Goal: Task Accomplishment & Management: Use online tool/utility

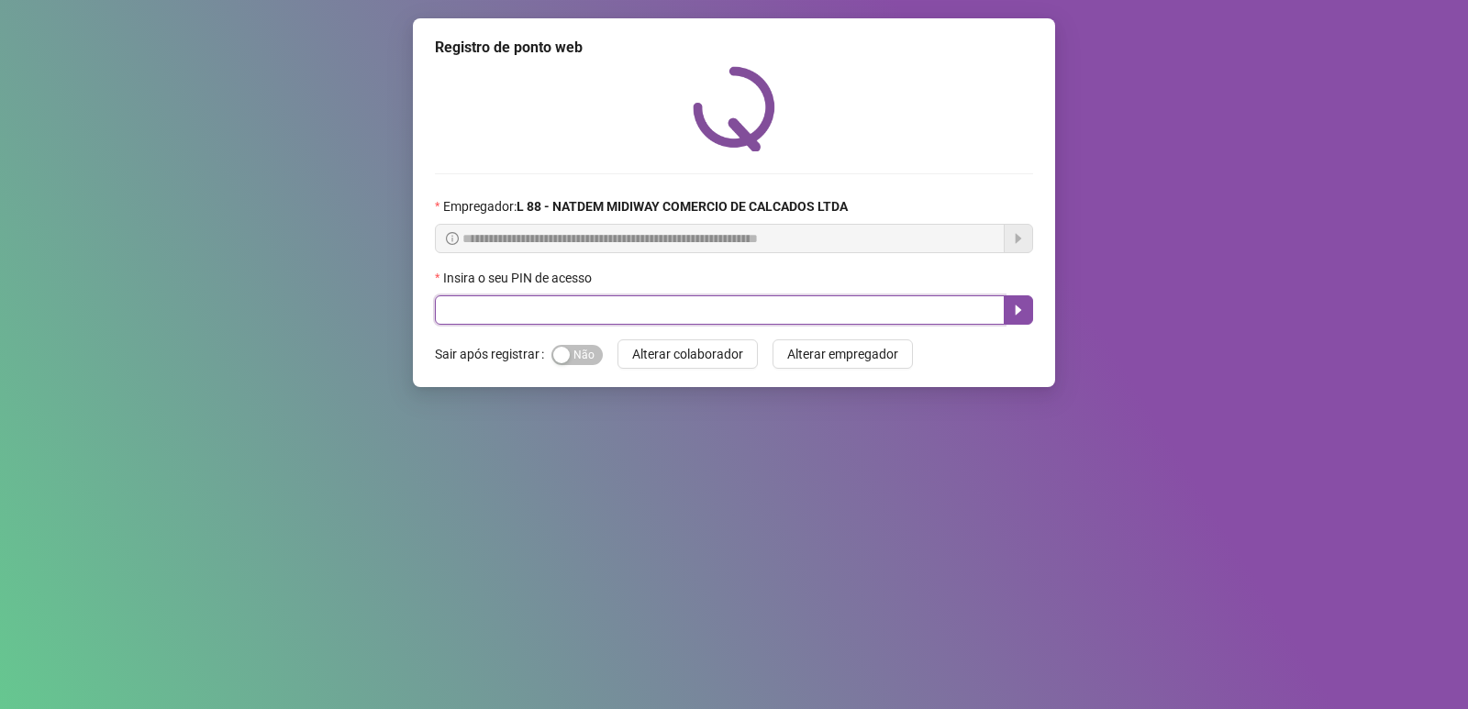
click at [648, 305] on input "text" at bounding box center [720, 309] width 570 height 29
type input "*****"
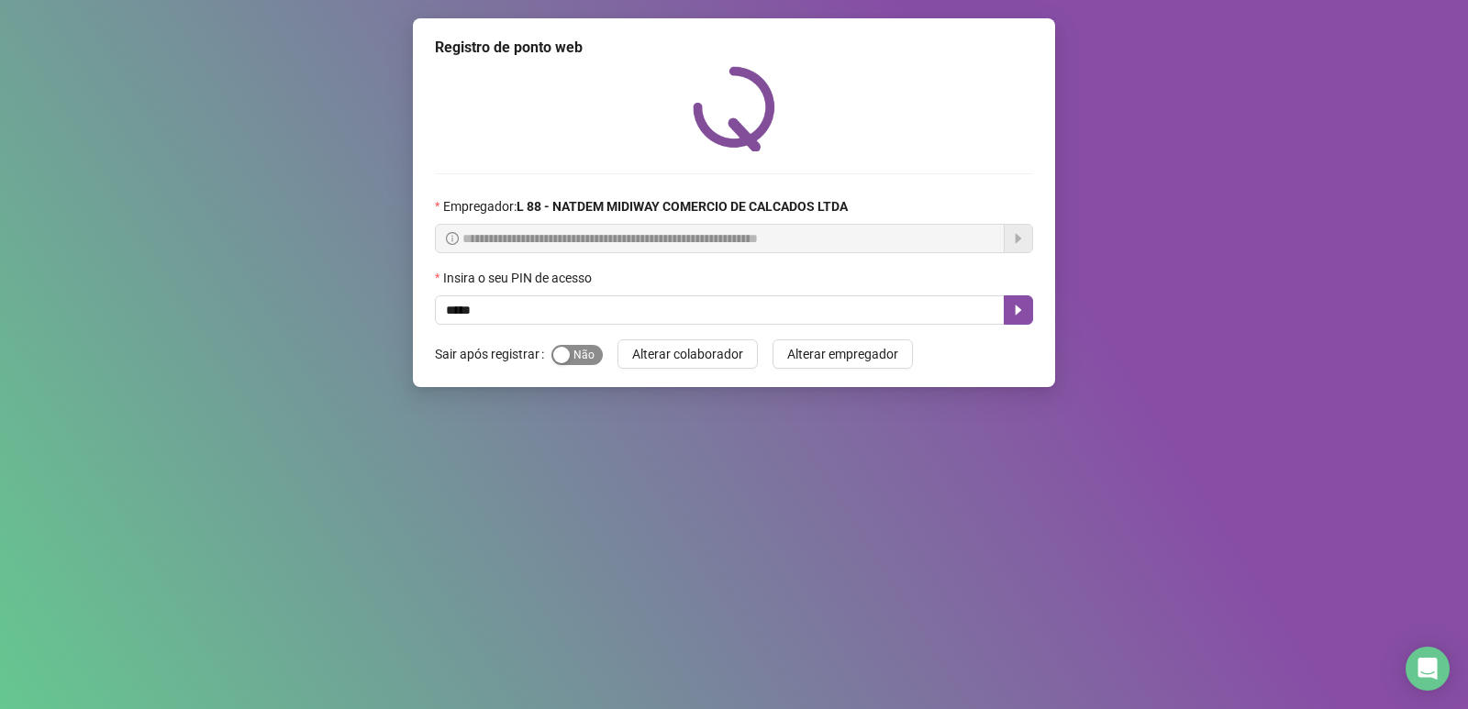
click at [579, 359] on span "Sim Não" at bounding box center [577, 355] width 51 height 20
click at [1024, 306] on icon "caret-right" at bounding box center [1018, 310] width 15 height 15
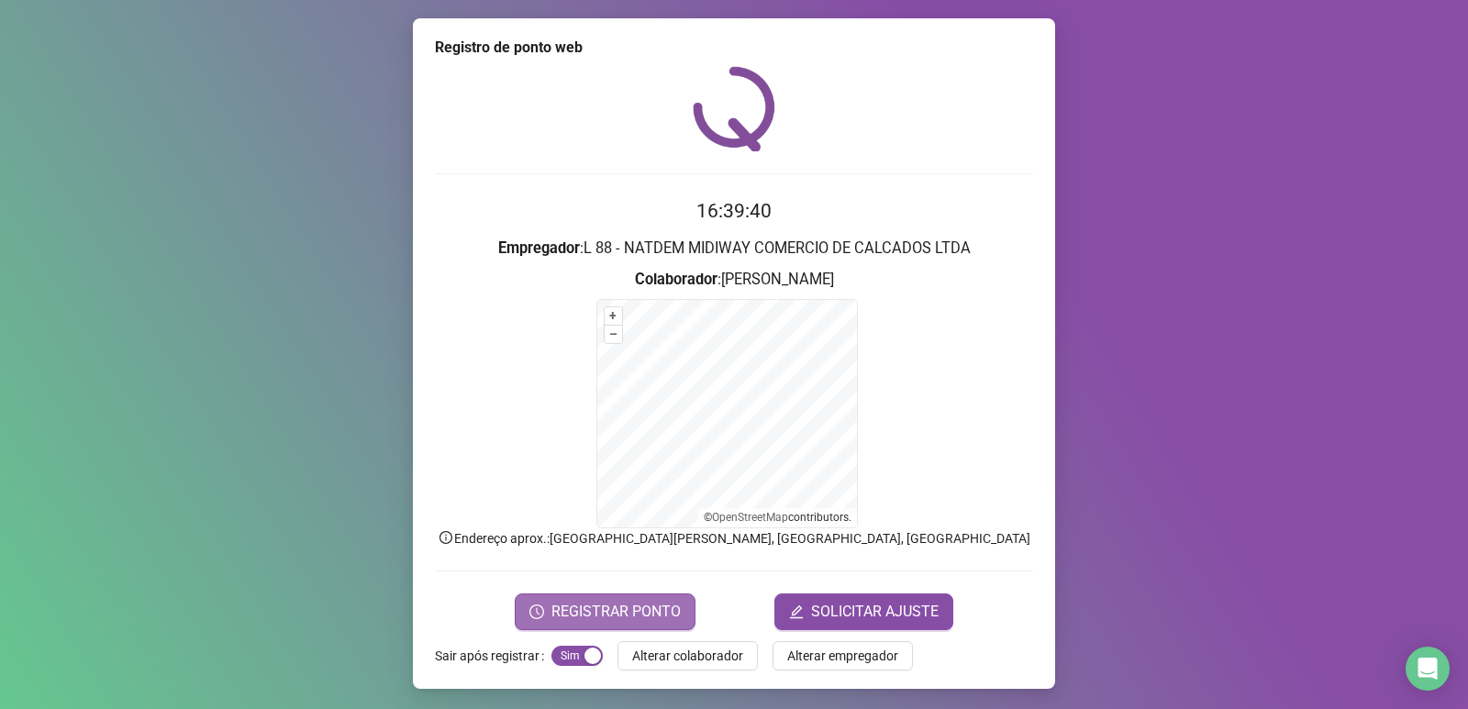
click at [671, 609] on span "REGISTRAR PONTO" at bounding box center [616, 612] width 129 height 22
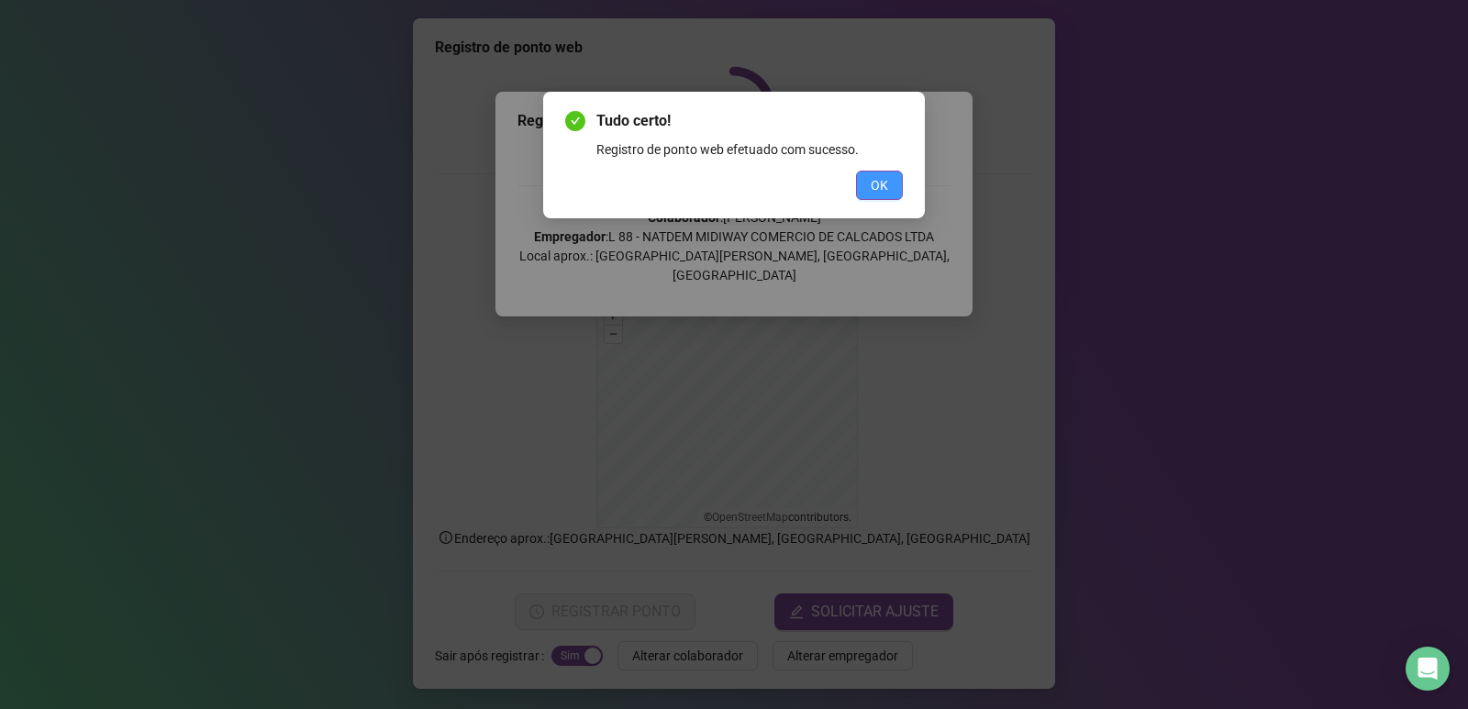
click at [880, 184] on span "OK" at bounding box center [879, 185] width 17 height 20
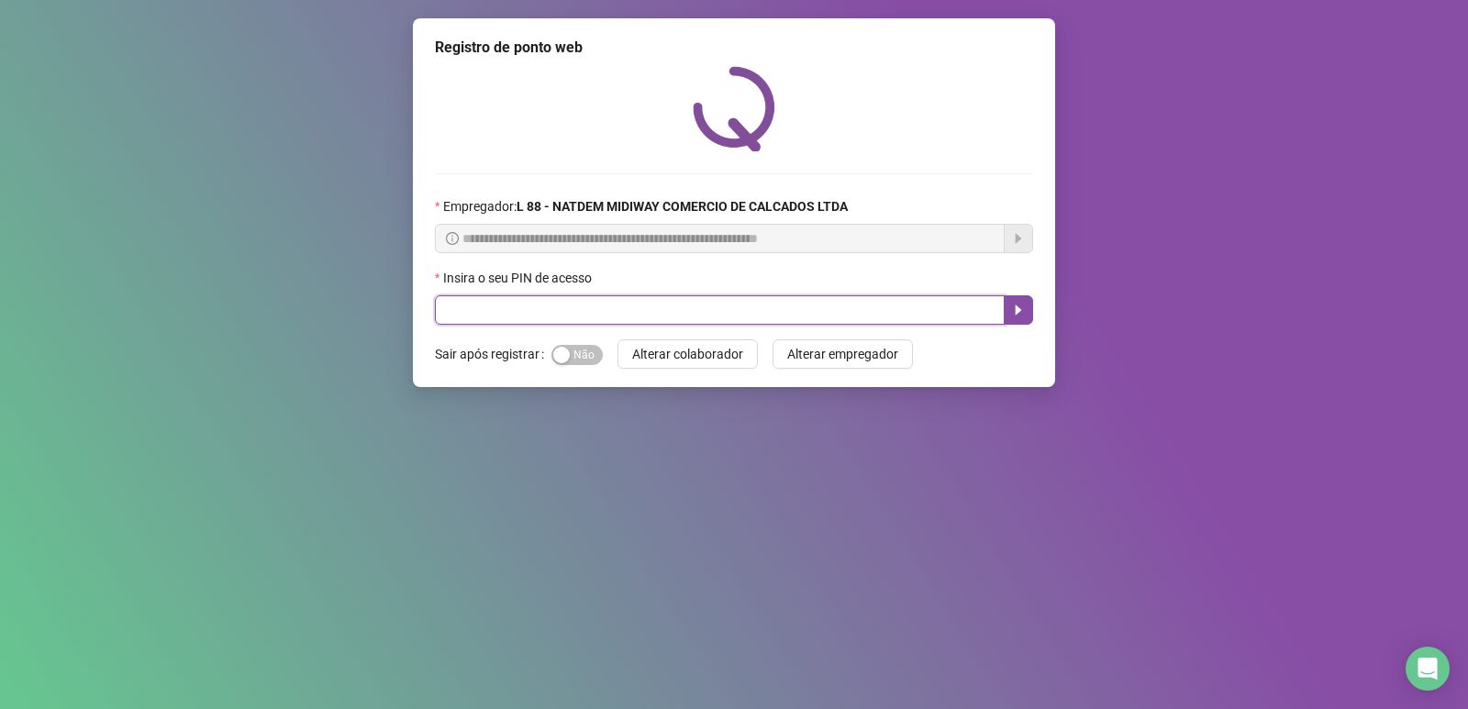
click at [635, 304] on input "text" at bounding box center [720, 309] width 570 height 29
type input "*****"
drag, startPoint x: 582, startPoint y: 355, endPoint x: 678, endPoint y: 346, distance: 96.8
click at [588, 356] on span "Sim Não" at bounding box center [577, 355] width 51 height 20
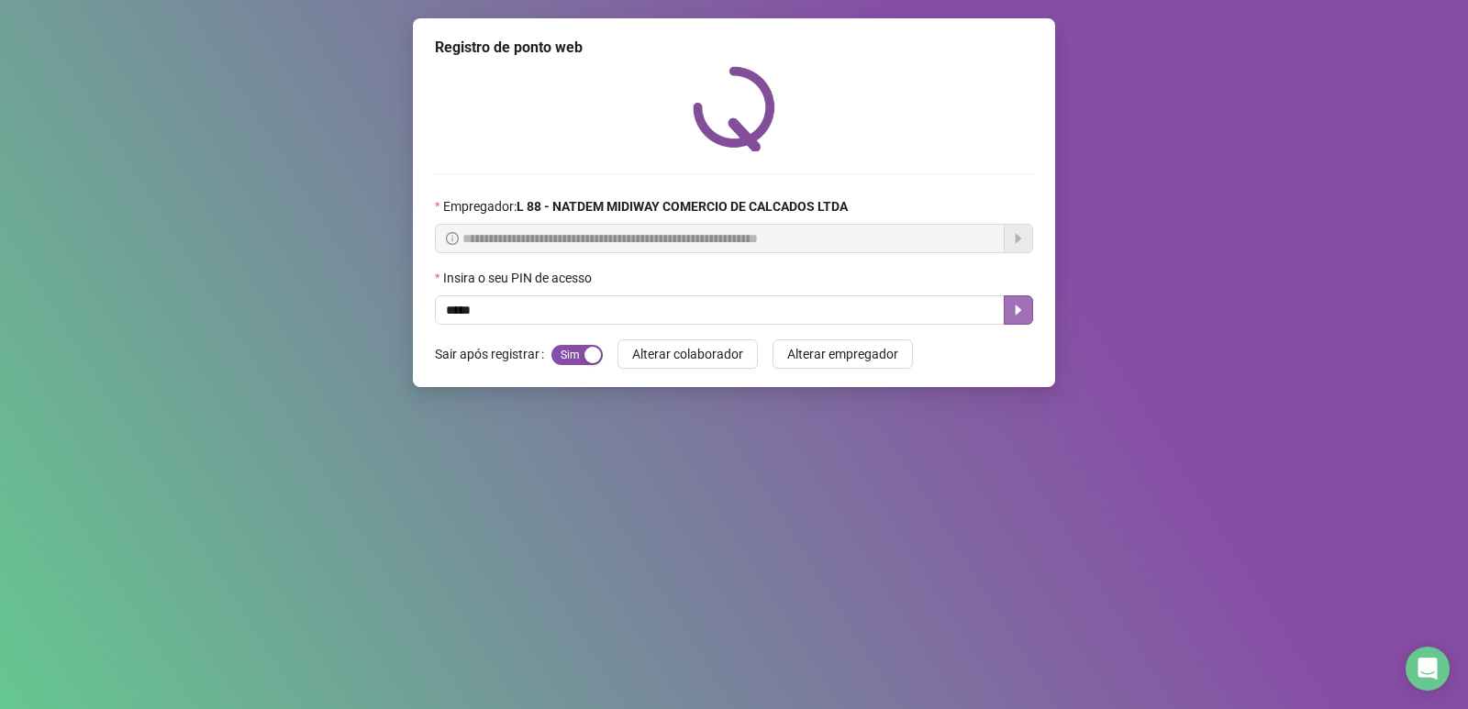
click at [1028, 306] on button "button" at bounding box center [1018, 309] width 29 height 29
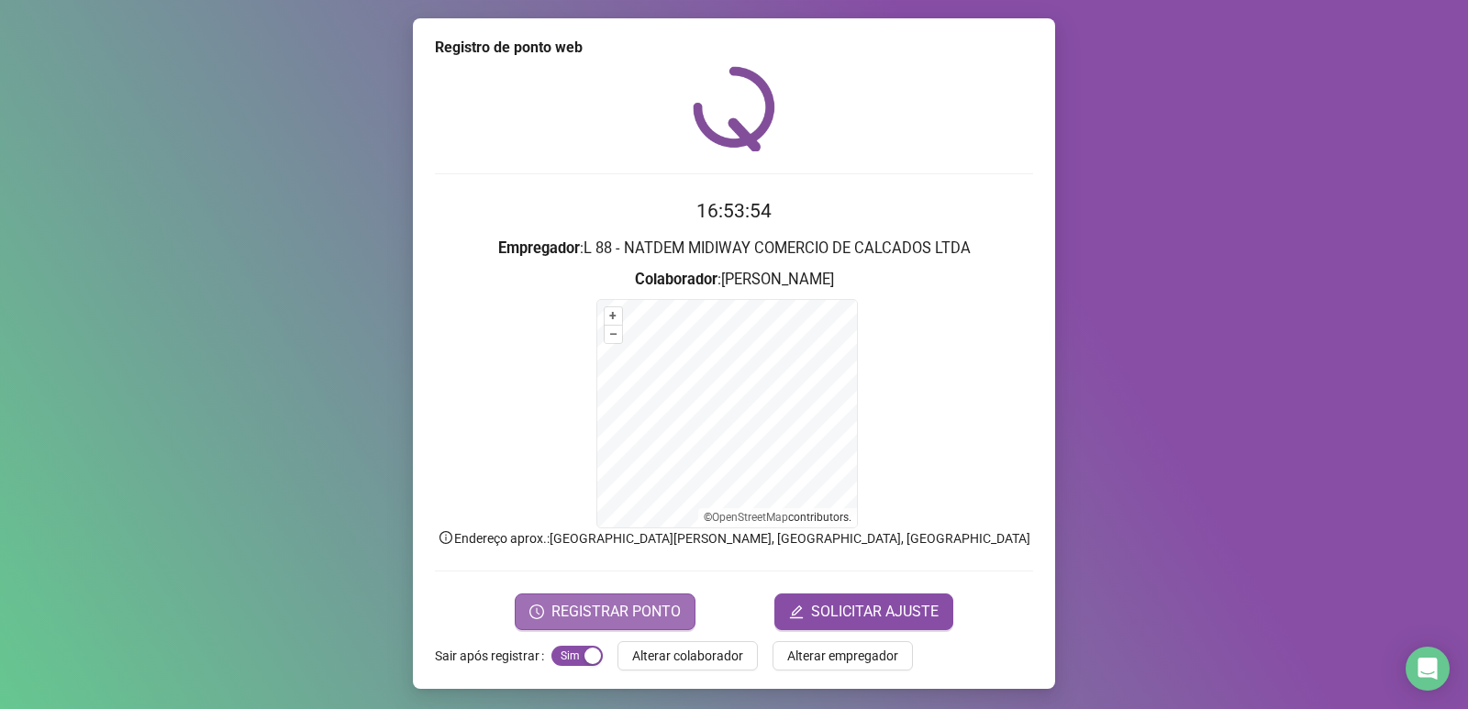
click at [586, 608] on span "REGISTRAR PONTO" at bounding box center [616, 612] width 129 height 22
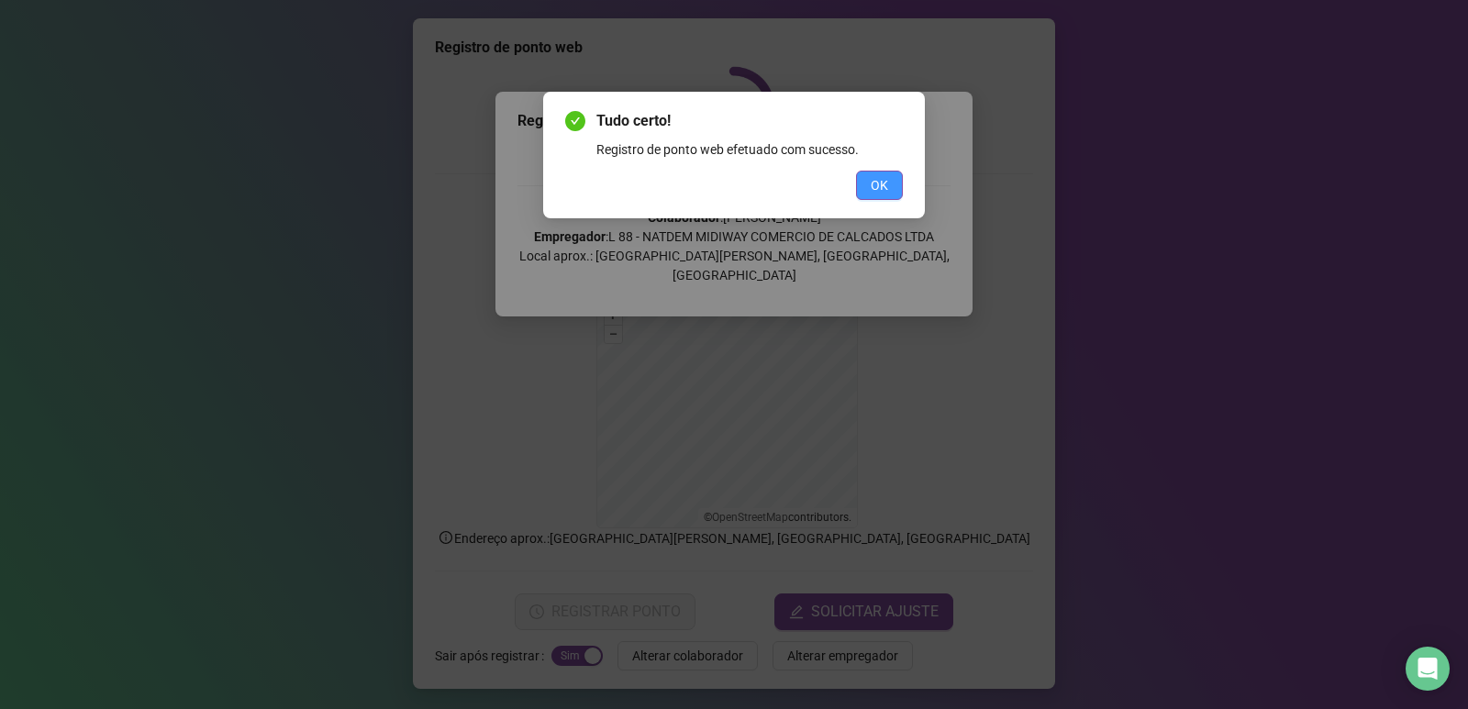
click at [885, 179] on span "OK" at bounding box center [879, 185] width 17 height 20
